Goal: Task Accomplishment & Management: Manage account settings

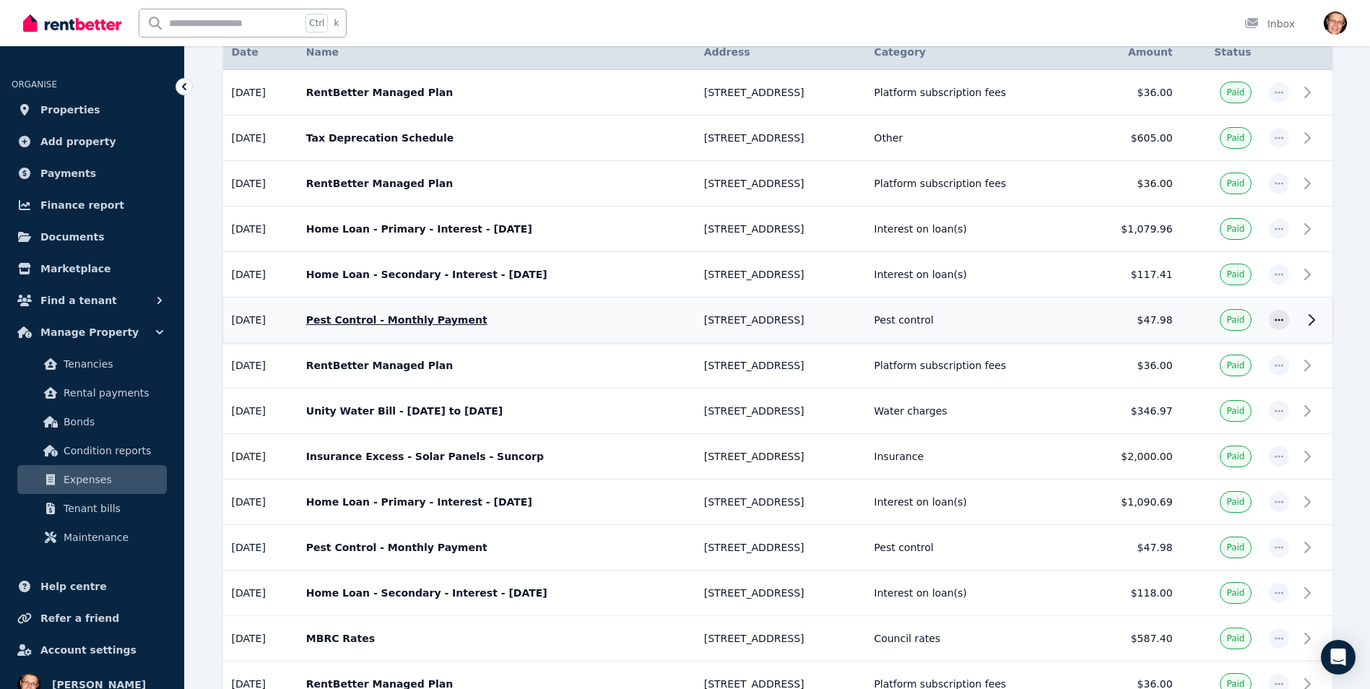
scroll to position [289, 0]
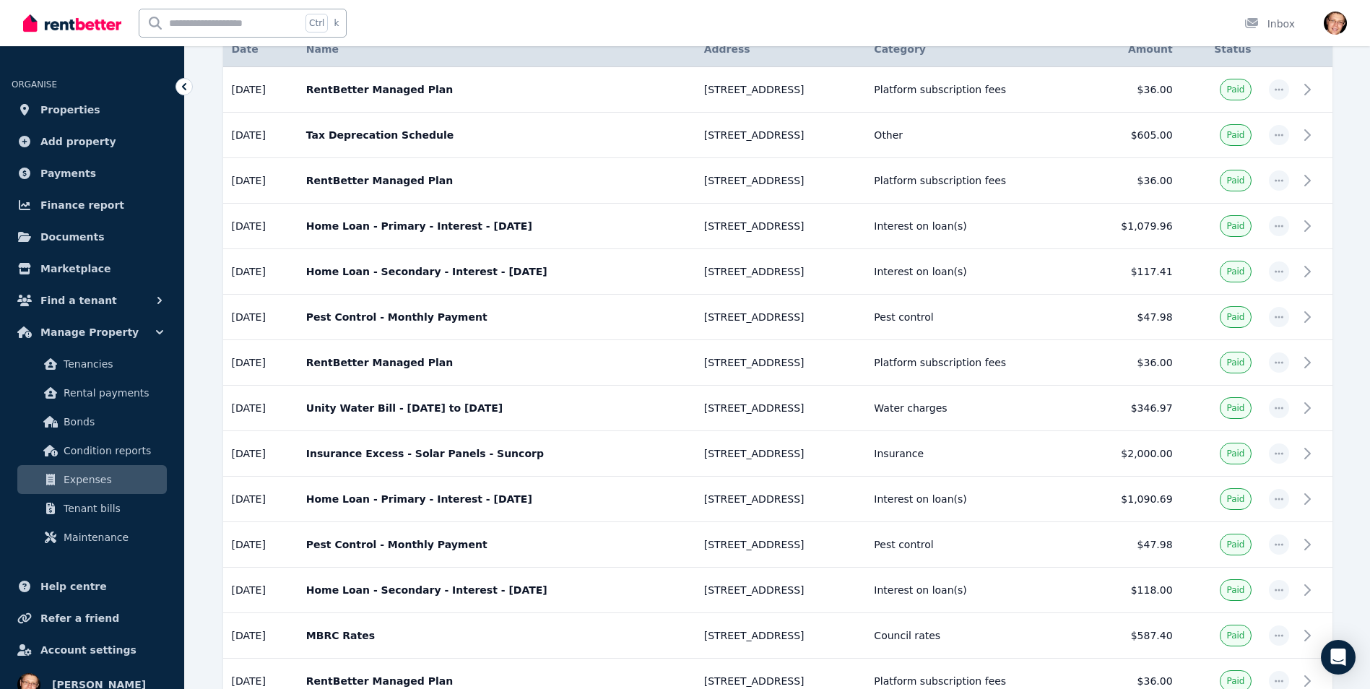
click at [107, 474] on span "Expenses" at bounding box center [112, 479] width 97 height 17
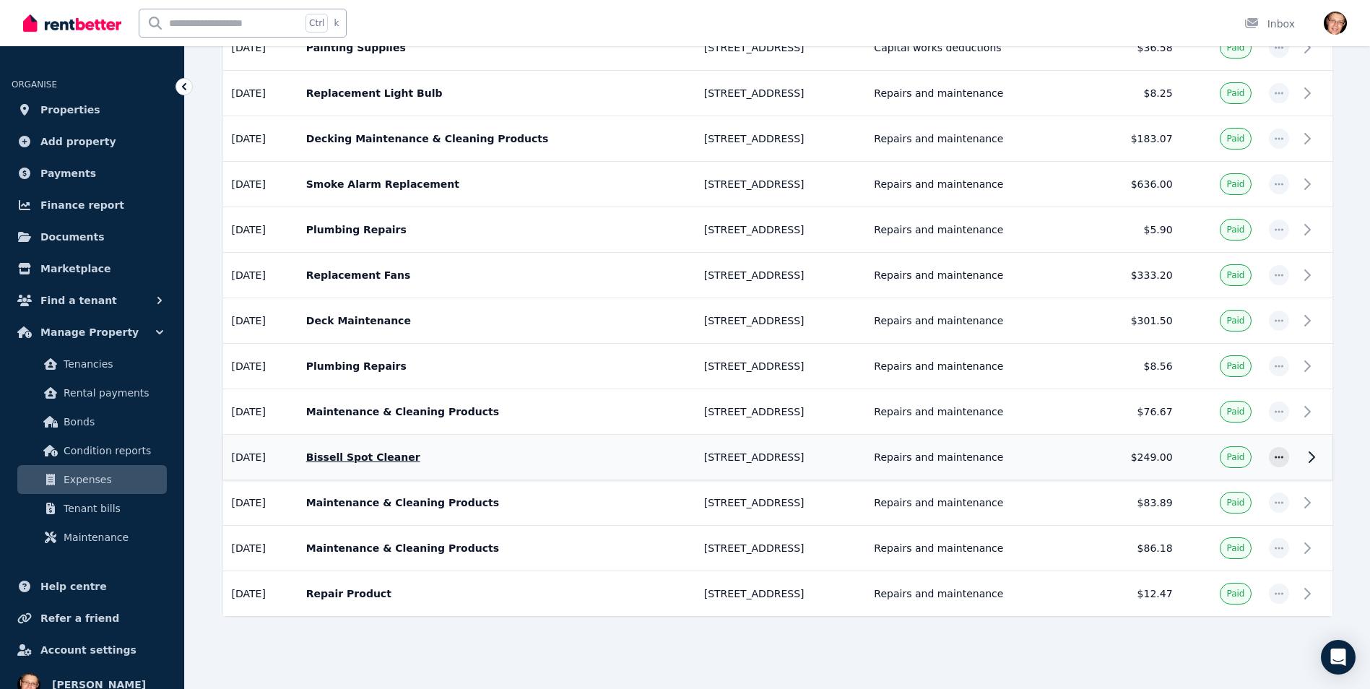
scroll to position [1882, 0]
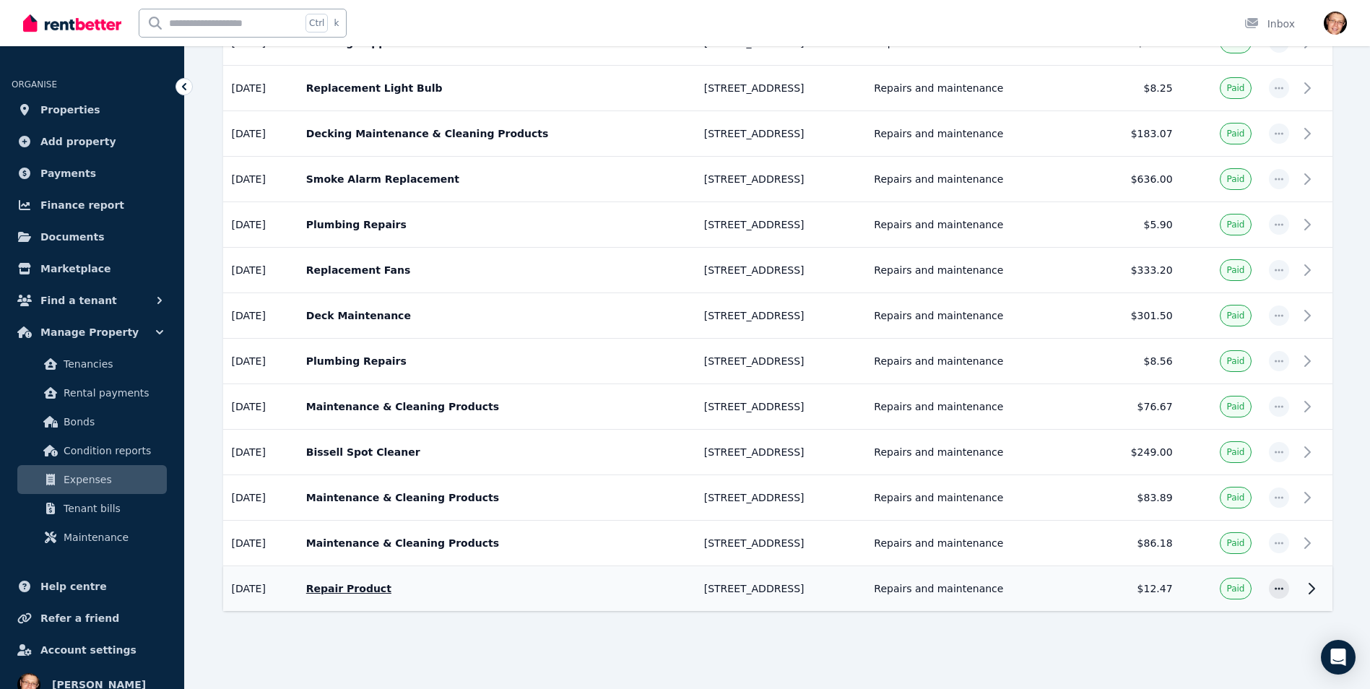
click at [386, 589] on p "Repair Product" at bounding box center [496, 588] width 380 height 14
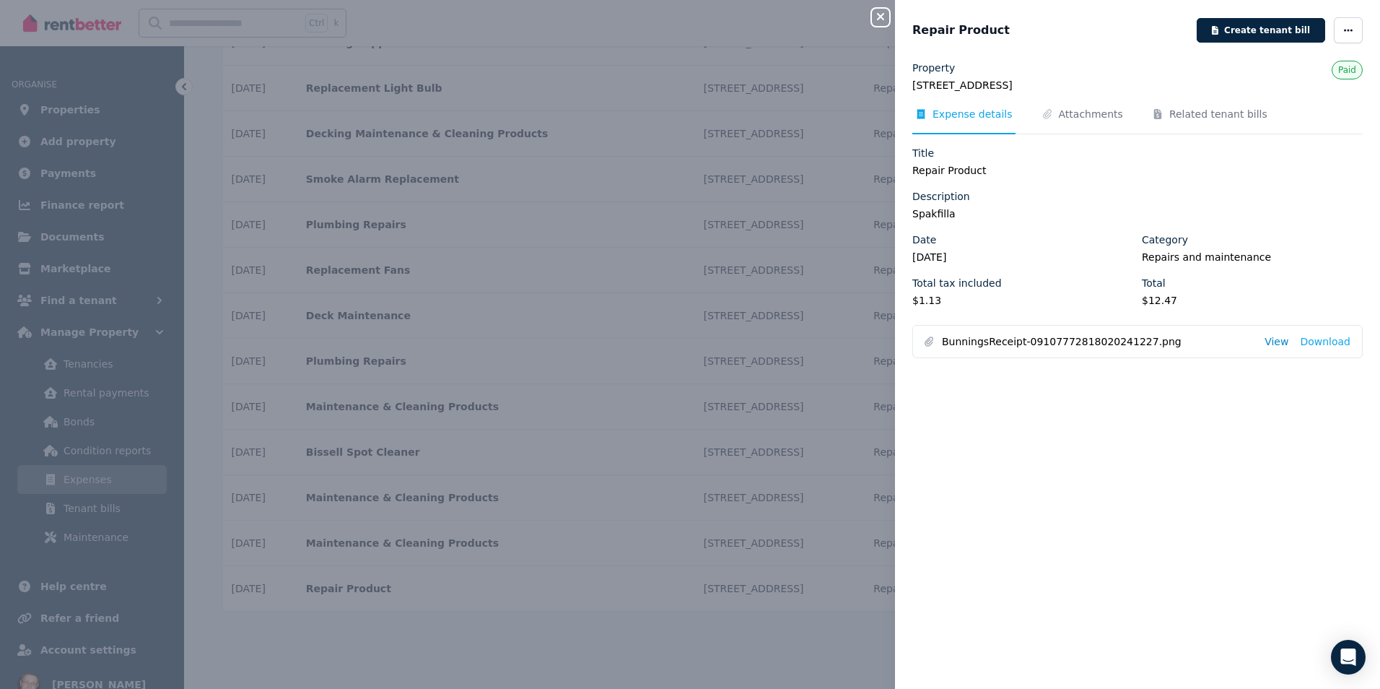
click at [1273, 343] on link "View" at bounding box center [1277, 341] width 24 height 14
click at [1145, 25] on div "Repair Product" at bounding box center [1051, 30] width 276 height 17
click at [858, 508] on div "Close panel Repair Product Create tenant bill Property [STREET_ADDRESS] Paid Ex…" at bounding box center [690, 344] width 1380 height 689
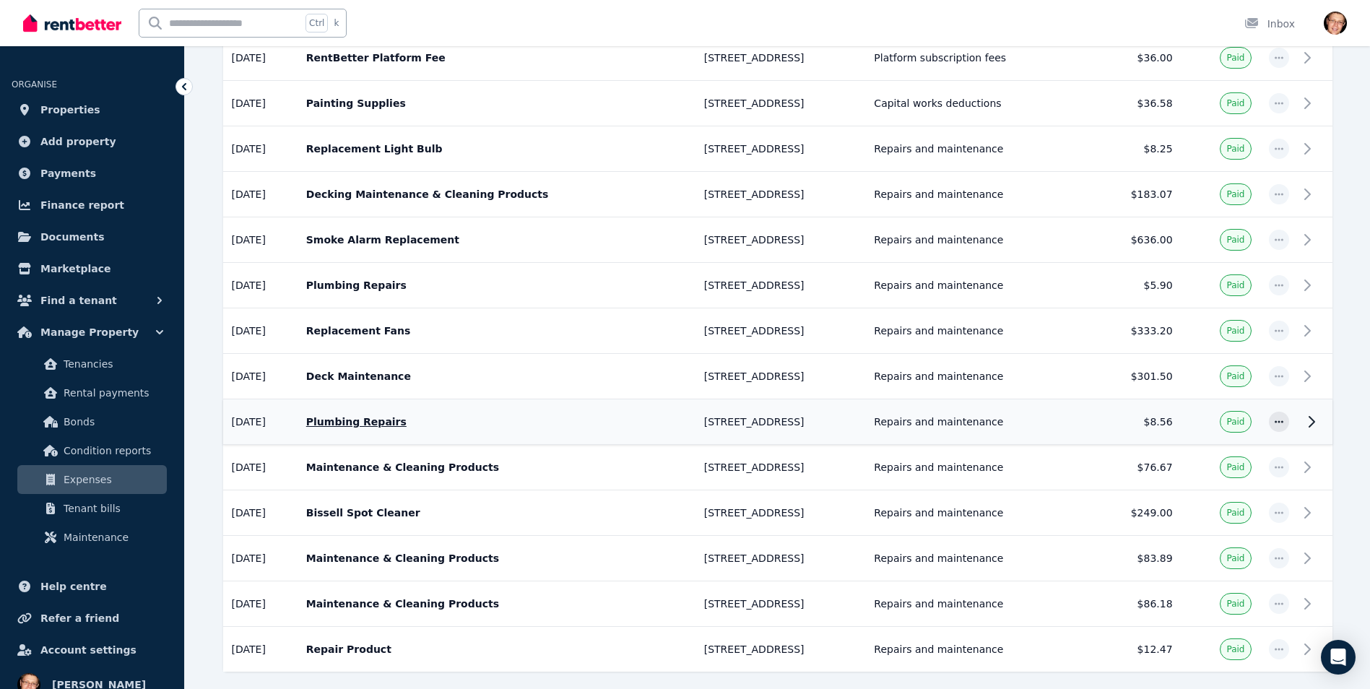
scroll to position [1738, 0]
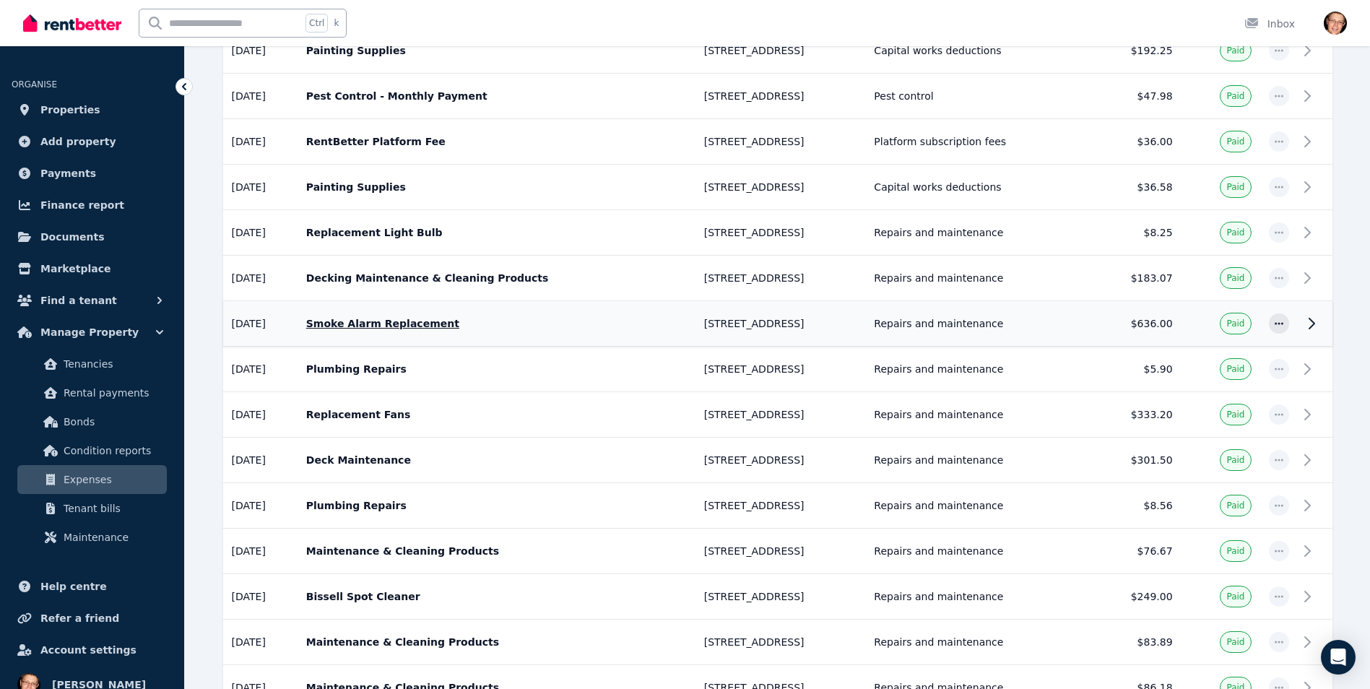
click at [433, 321] on p "Smoke Alarm Replacement" at bounding box center [496, 323] width 380 height 14
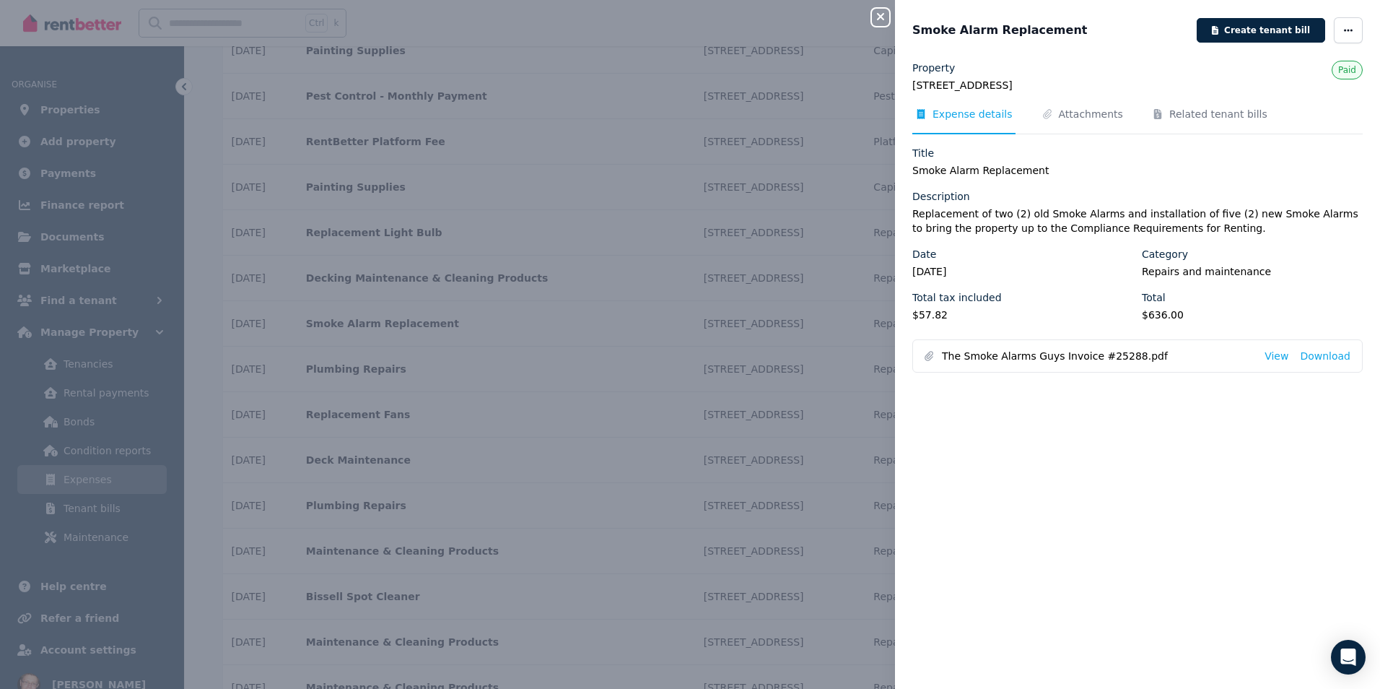
click at [555, 460] on div "Close panel Smoke Alarm Replacement Create tenant bill Property [STREET_ADDRESS…" at bounding box center [690, 344] width 1380 height 689
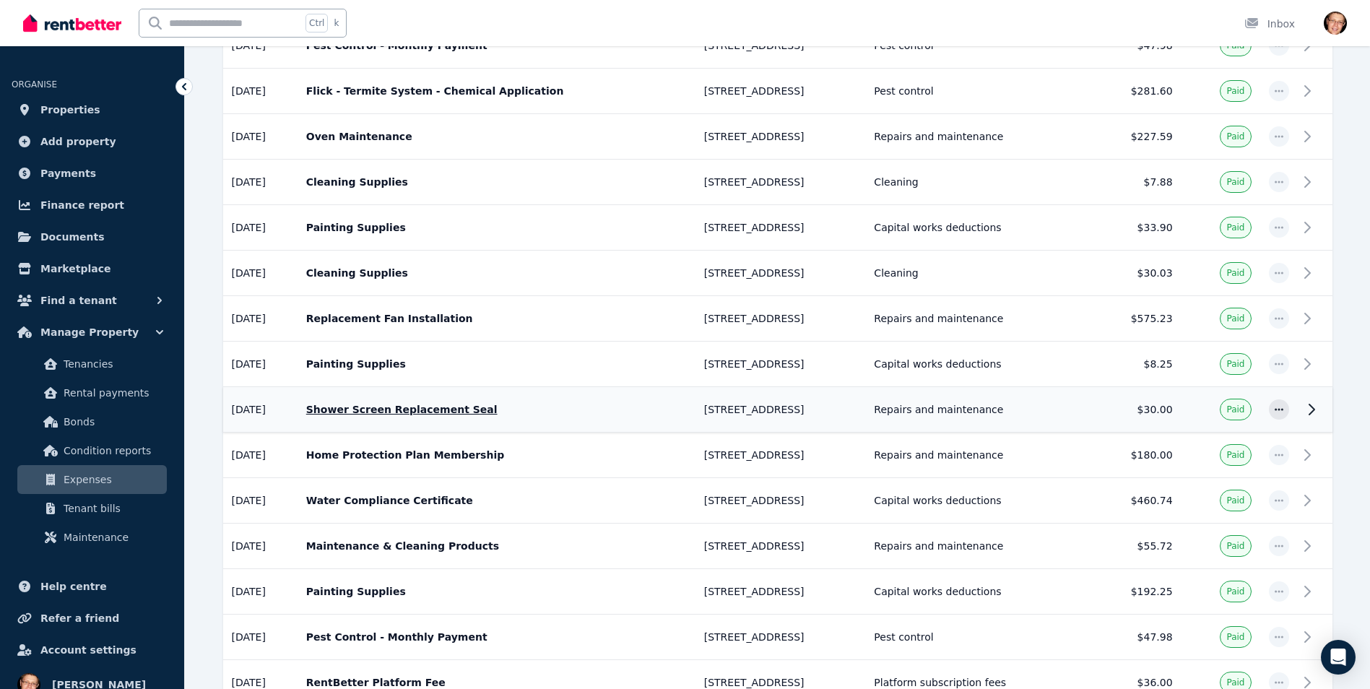
scroll to position [1160, 0]
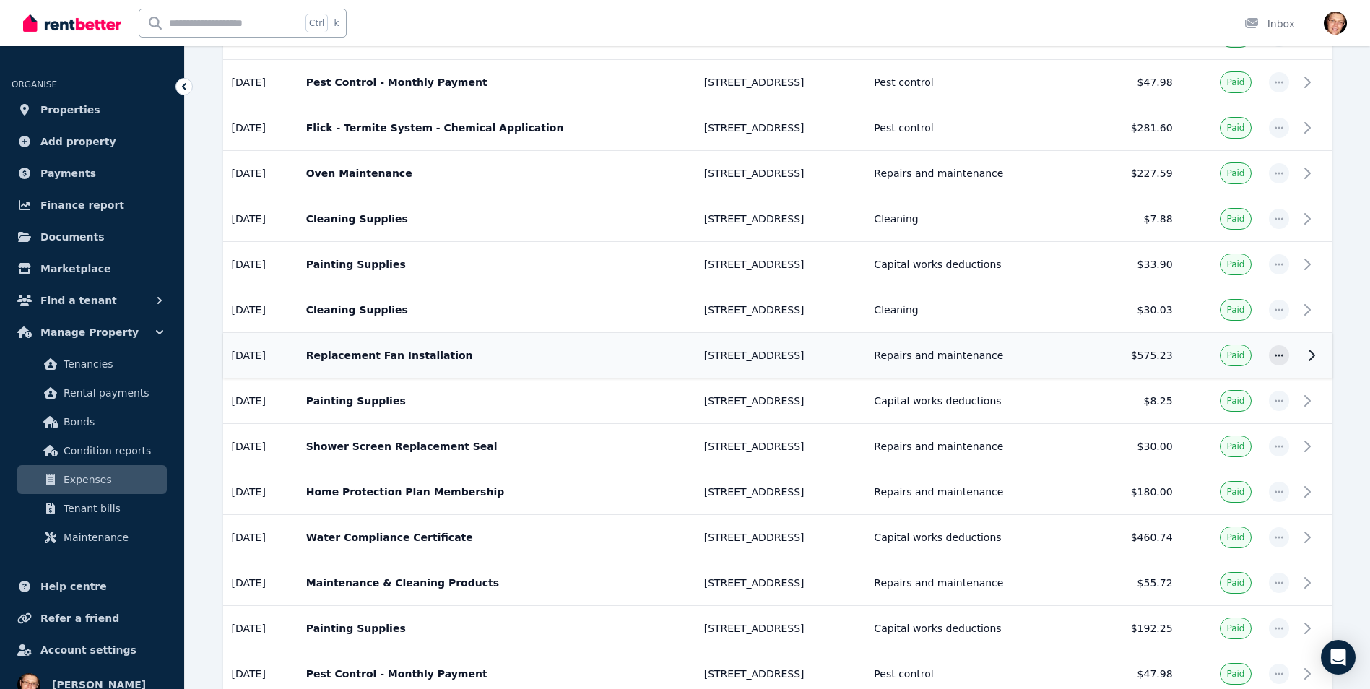
click at [404, 349] on p "Replacement Fan Installation" at bounding box center [496, 355] width 380 height 14
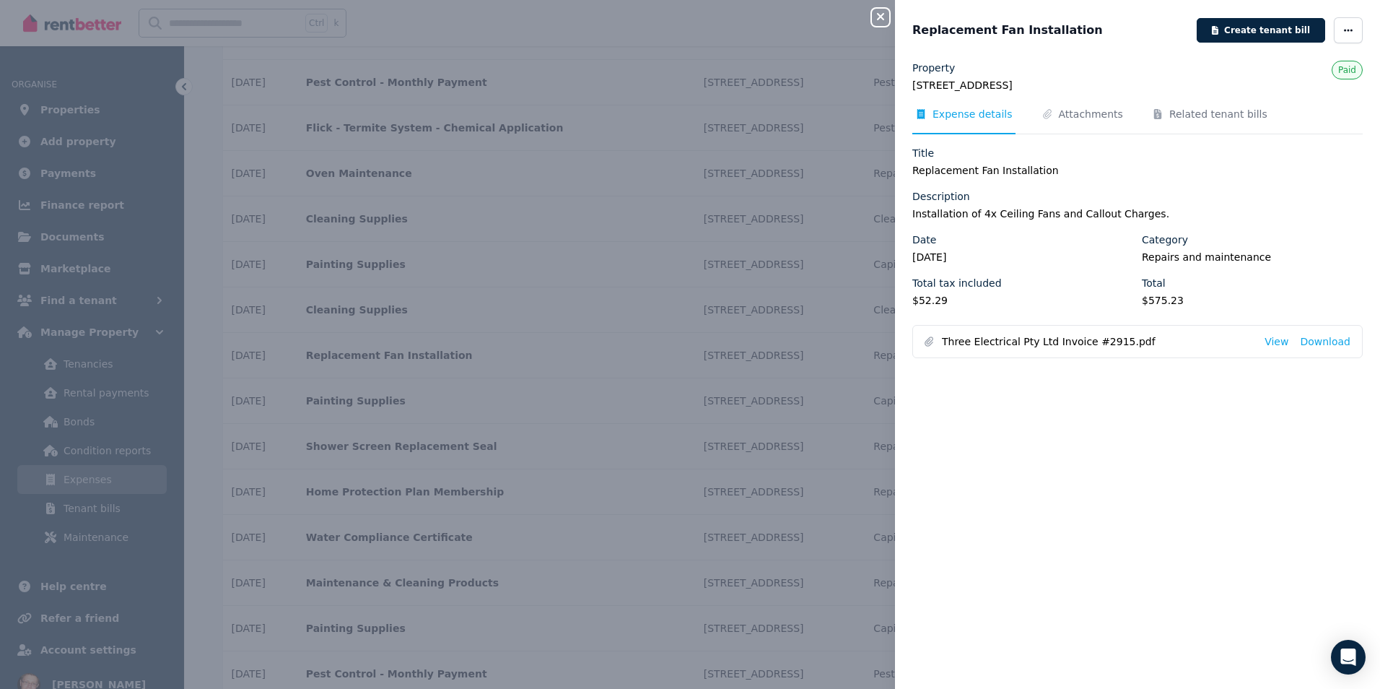
click at [621, 268] on div "Close panel Replacement Fan Installation Create tenant bill Property [STREET_AD…" at bounding box center [690, 344] width 1380 height 689
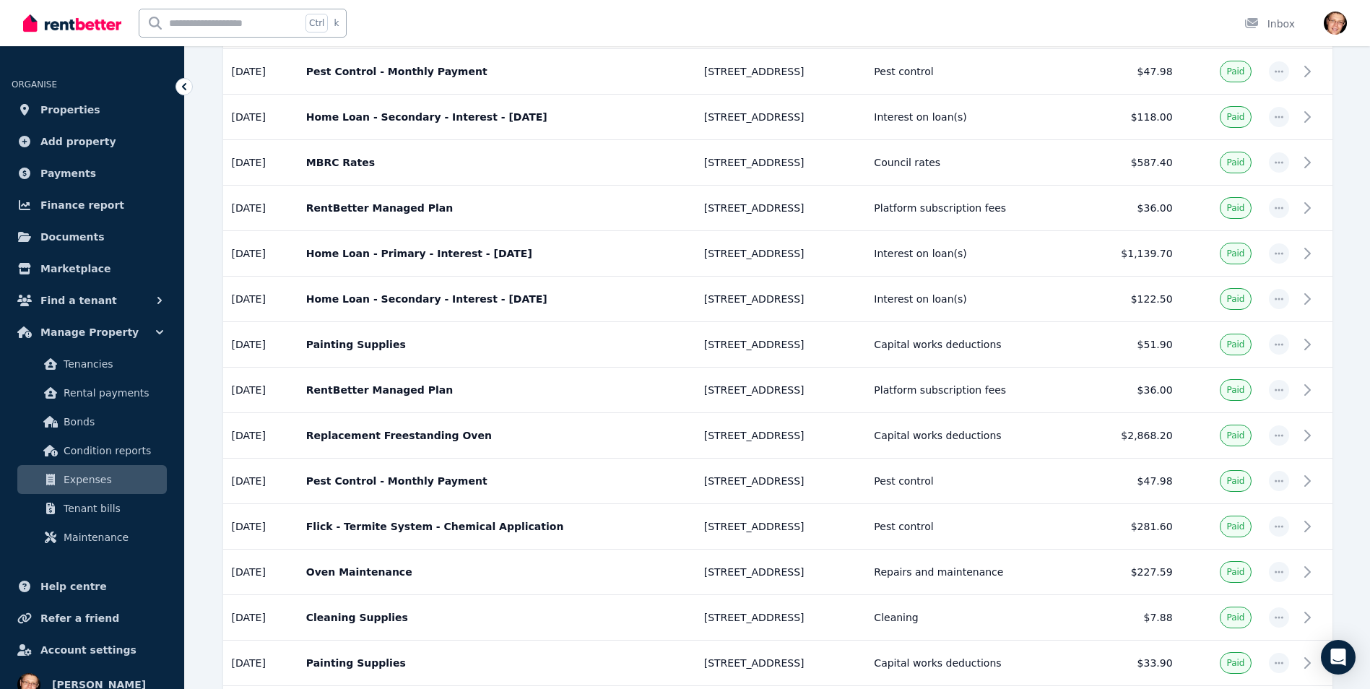
scroll to position [1217, 0]
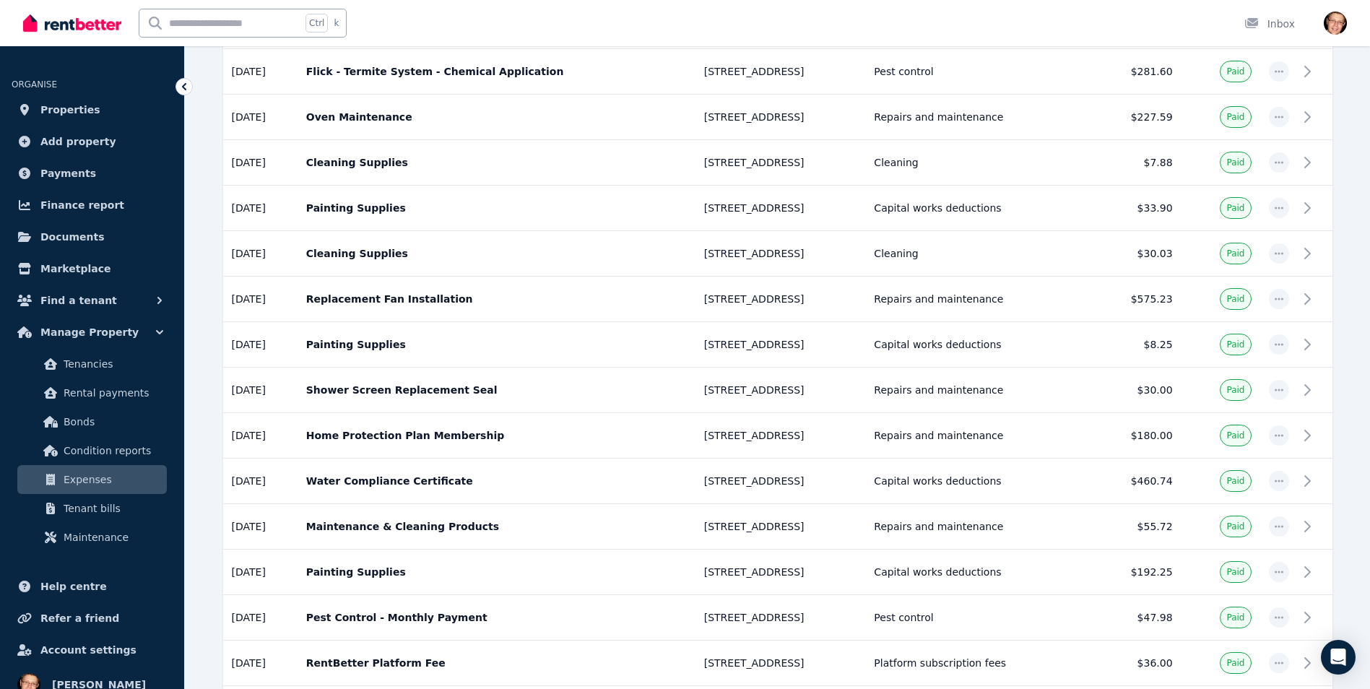
click at [653, 14] on div "Ctrl k Inbox" at bounding box center [660, 23] width 1274 height 46
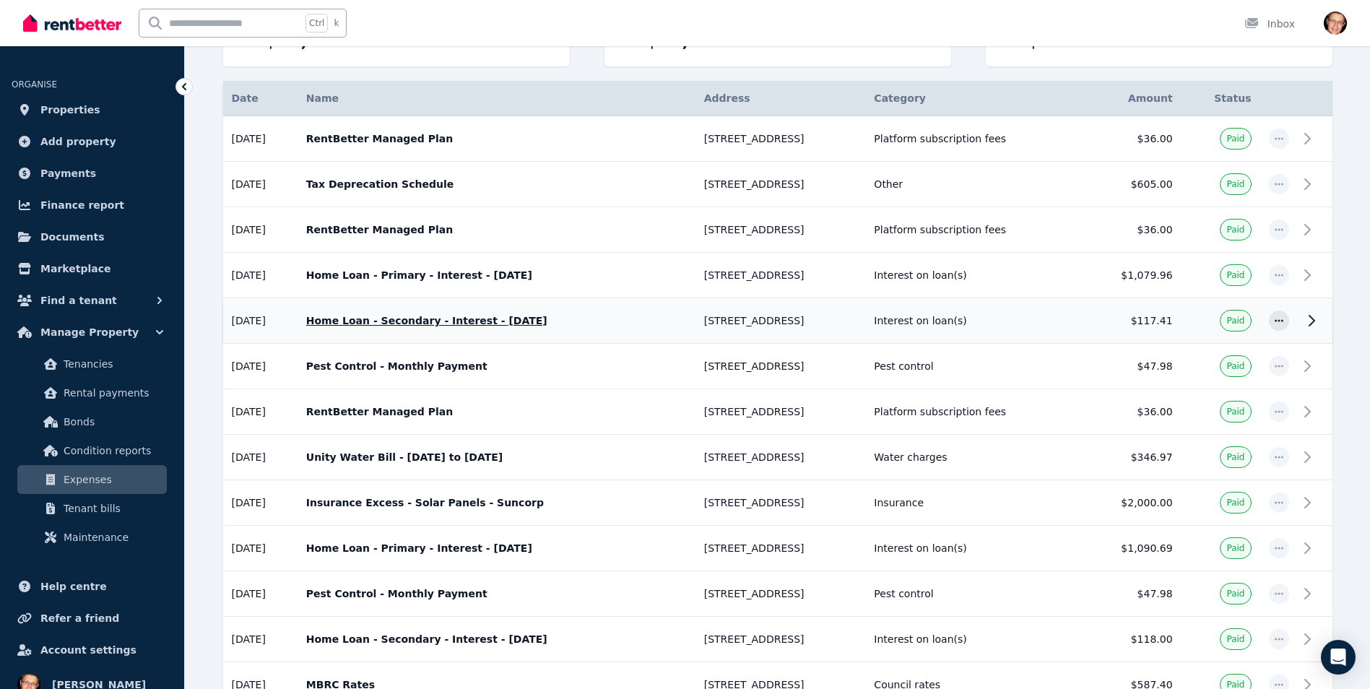
scroll to position [265, 0]
